Goal: Task Accomplishment & Management: Use online tool/utility

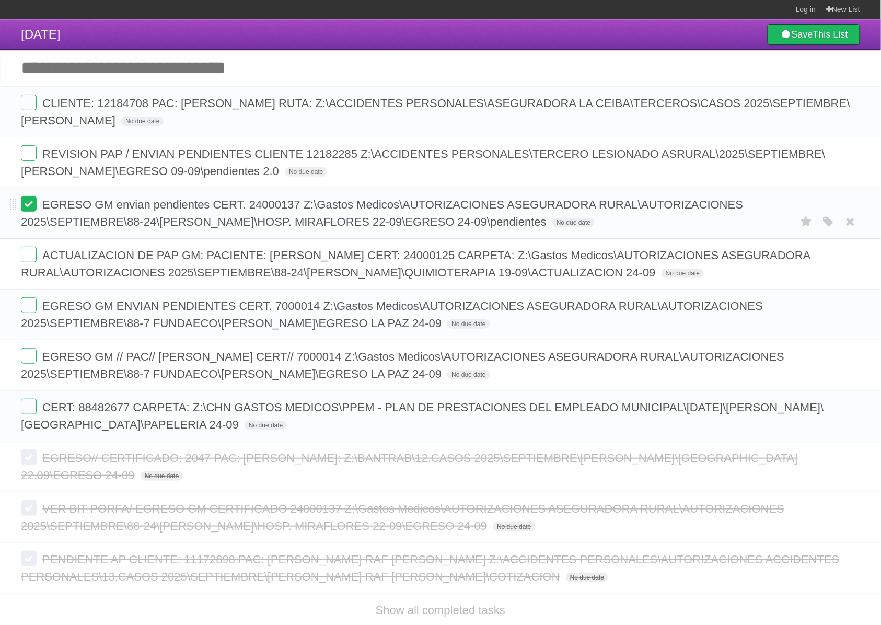
click at [31, 203] on label at bounding box center [29, 204] width 16 height 16
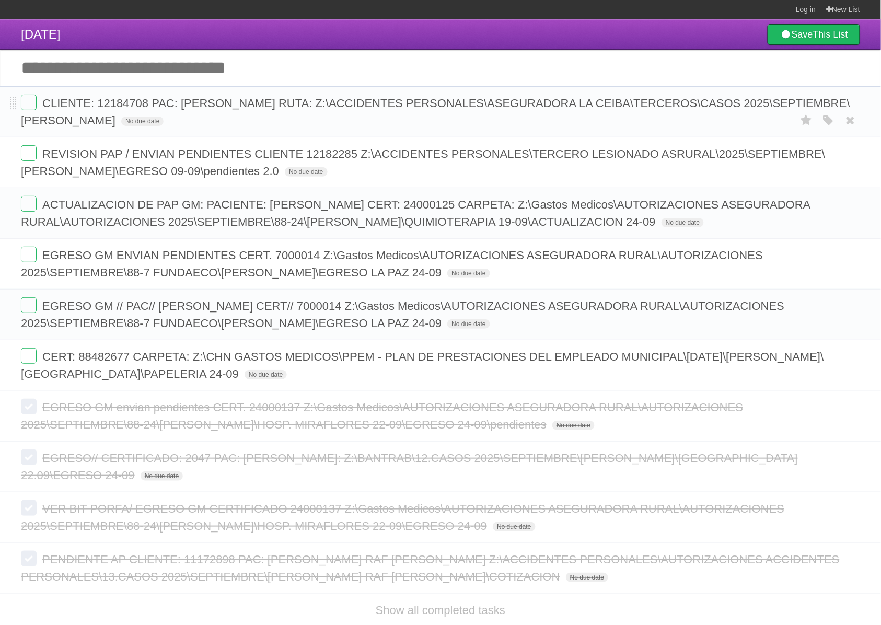
drag, startPoint x: 324, startPoint y: 121, endPoint x: 5, endPoint y: 95, distance: 320.4
click at [5, 95] on li "CLIENTE: 12184708 PAC: CLAUDIA AZUCENA PEREZ CHICAS RUTA: Z:\ACCIDENTES PERSONA…" at bounding box center [440, 111] width 881 height 51
copy form "CLIENTE: 12184708 PAC: CLAUDIA AZUCENA PEREZ CHICAS RUTA: Z:\ACCIDENTES PERSONA…"
click at [24, 101] on label at bounding box center [29, 103] width 16 height 16
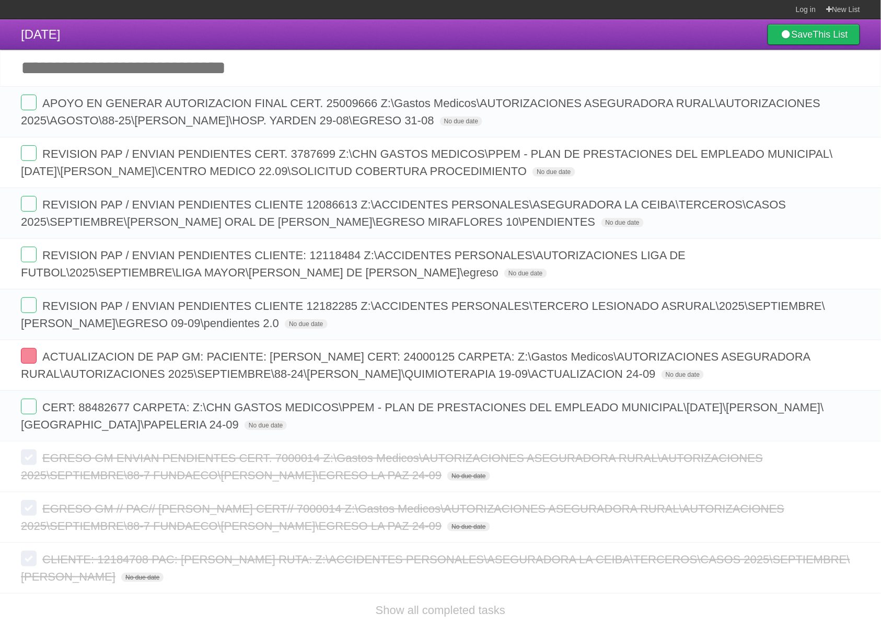
click at [126, 68] on input "Add another task" at bounding box center [440, 68] width 881 height 37
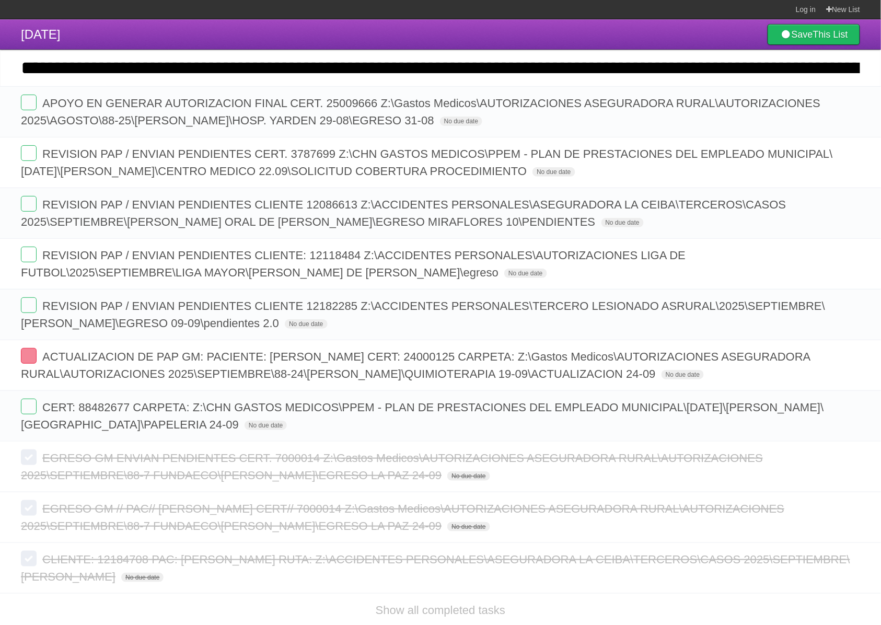
scroll to position [0, 1374]
type input "**********"
click input "*********" at bounding box center [0, 0] width 0 height 0
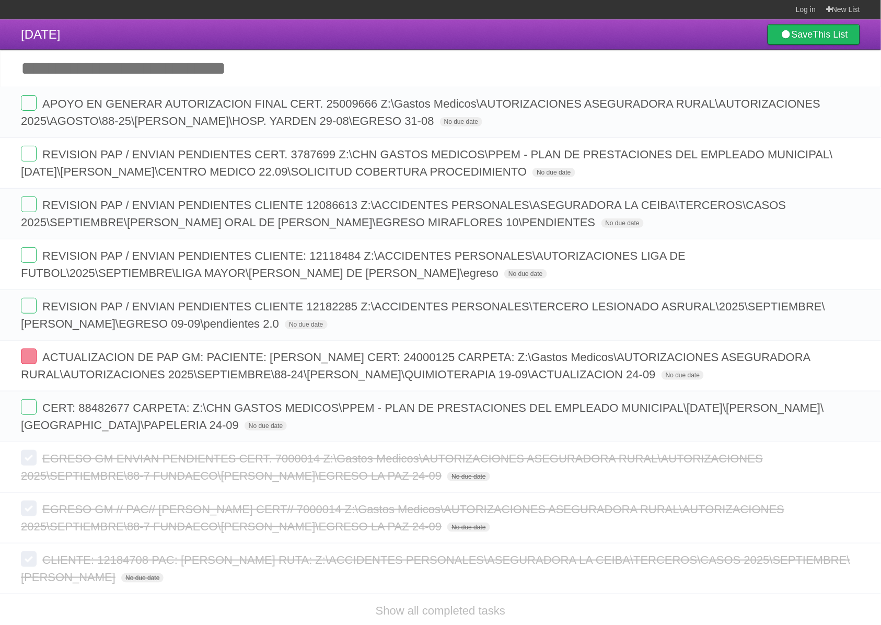
scroll to position [0, 0]
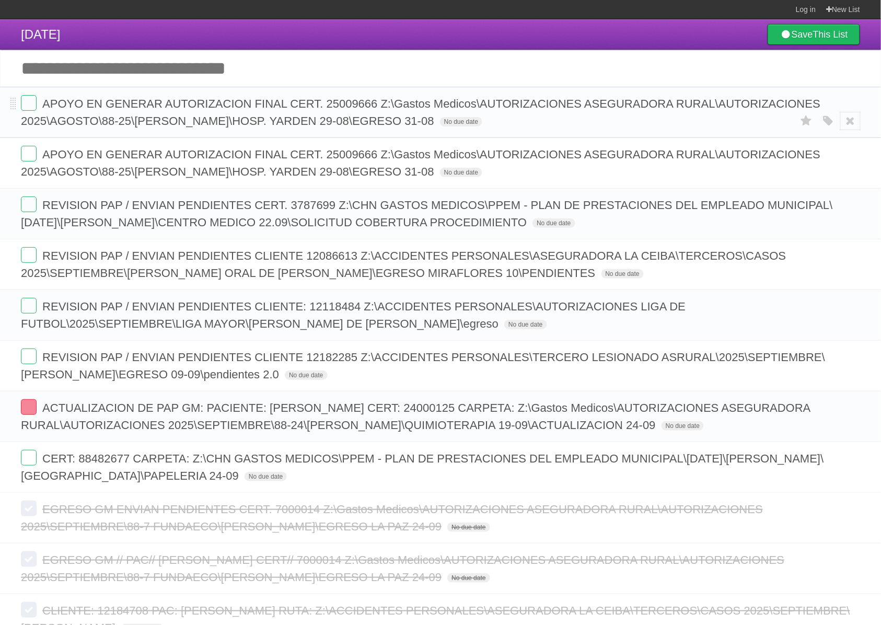
click at [845, 122] on icon at bounding box center [850, 120] width 15 height 17
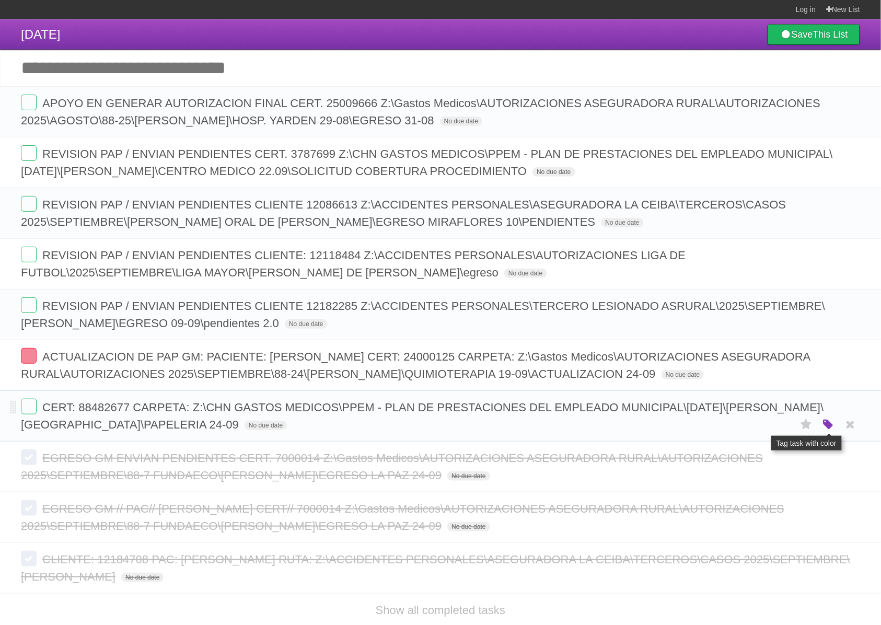
click at [824, 432] on icon "button" at bounding box center [828, 425] width 15 height 14
click at [768, 430] on label "Purple" at bounding box center [768, 424] width 11 height 11
drag, startPoint x: 418, startPoint y: 446, endPoint x: 41, endPoint y: 421, distance: 378.1
click at [41, 421] on form "CERT: 88482677 CARPETA: Z:\CHN GASTOS MEDICOS\PPEM - PLAN DE PRESTACIONES DEL E…" at bounding box center [440, 416] width 839 height 34
copy form "CERT: 88482677 CARPETA: Z:\CHN GASTOS MEDICOS\PPEM - PLAN DE PRESTACIONES DEL E…"
